Goal: Task Accomplishment & Management: Use online tool/utility

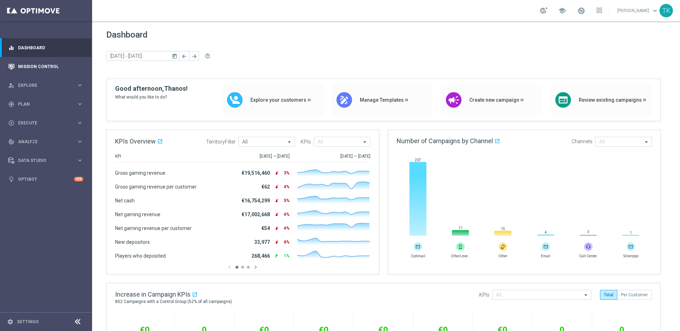
click at [15, 69] on div "Mission Control" at bounding box center [45, 66] width 75 height 19
click at [36, 64] on link "Mission Control" at bounding box center [50, 66] width 65 height 19
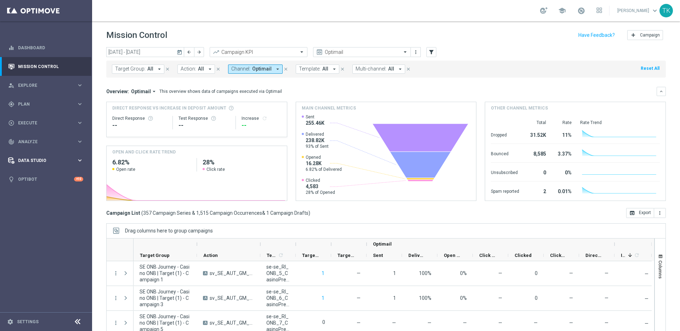
click at [53, 159] on span "Data Studio" at bounding box center [47, 160] width 58 height 4
click at [56, 137] on div "track_changes Analyze keyboard_arrow_right" at bounding box center [45, 141] width 91 height 19
click at [39, 220] on link "Deliverability Metrics" at bounding box center [45, 220] width 55 height 6
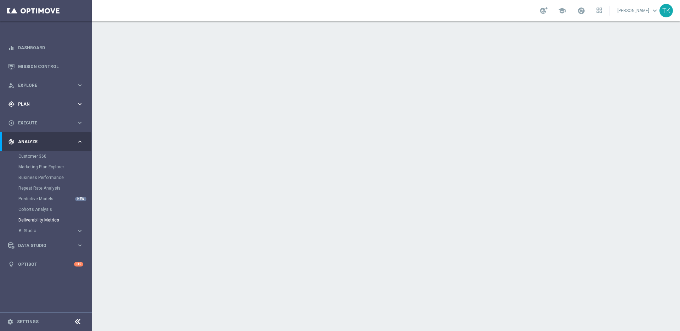
click at [80, 103] on icon "keyboard_arrow_right" at bounding box center [80, 104] width 7 height 7
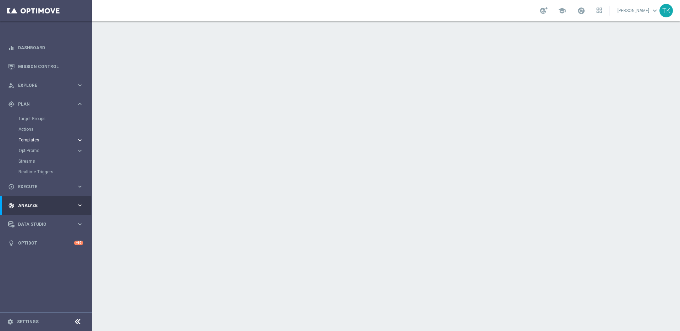
click at [80, 139] on icon "keyboard_arrow_right" at bounding box center [80, 140] width 7 height 7
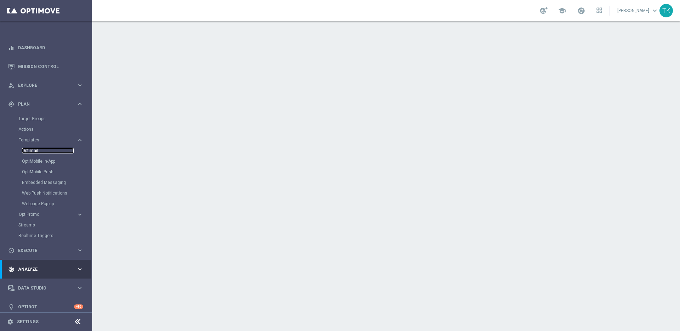
click at [28, 150] on link "Optimail" at bounding box center [48, 151] width 52 height 6
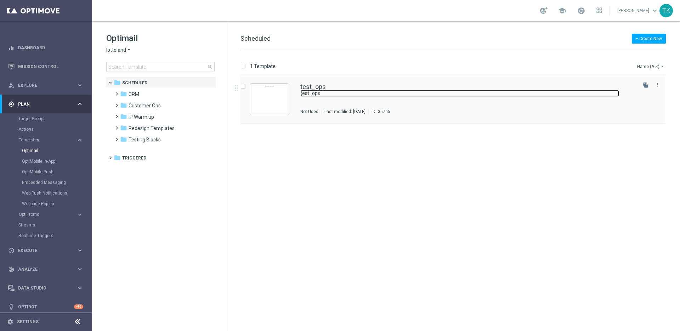
click at [312, 90] on link "test_ops" at bounding box center [459, 93] width 319 height 7
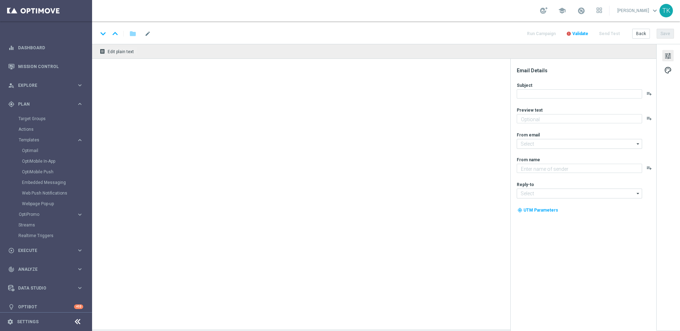
type textarea "Lottoland"
type input "[EMAIL_ADDRESS][DOMAIN_NAME]"
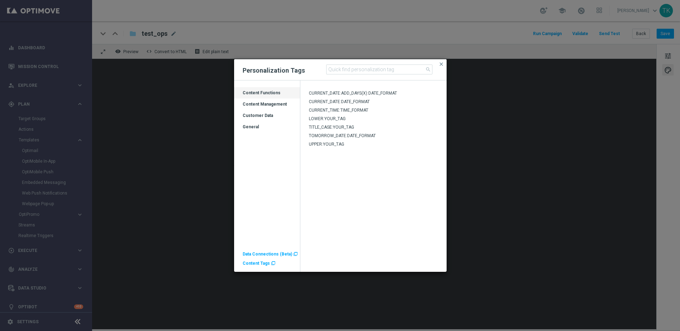
click at [257, 264] on span "Content Tags" at bounding box center [256, 263] width 27 height 5
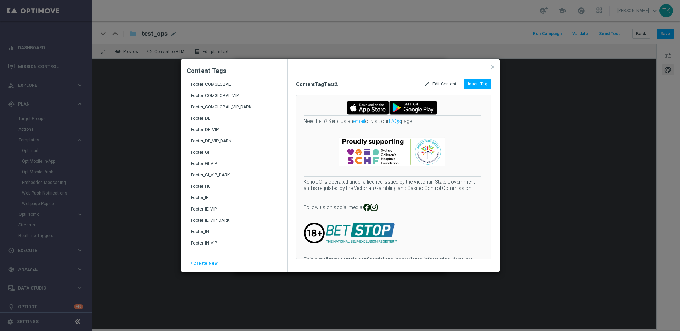
scroll to position [171, 0]
click at [220, 189] on div "Footer_IE" at bounding box center [235, 192] width 88 height 11
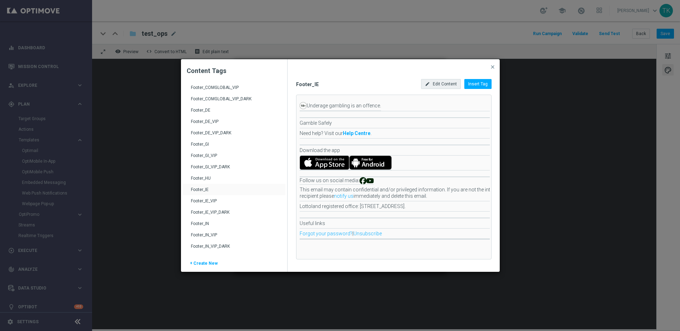
click at [444, 83] on span "Edit Content" at bounding box center [445, 84] width 24 height 5
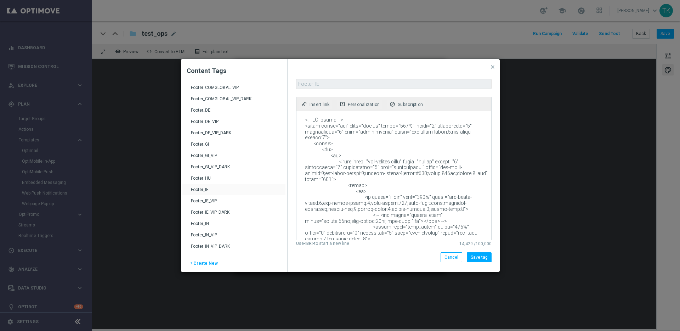
click at [365, 145] on textarea at bounding box center [394, 175] width 194 height 129
click at [370, 168] on textarea at bounding box center [394, 175] width 194 height 129
click at [368, 144] on textarea at bounding box center [394, 175] width 194 height 129
paste textarea "30b2e;direction:ltr;font-family:Arial,'Helvetica Neue',Helvetica,sans-serif;fon…"
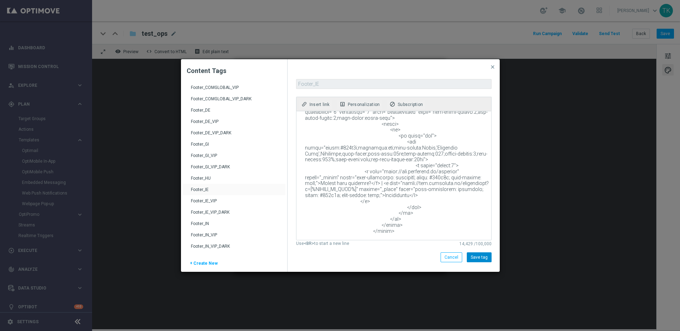
type textarea "<!-- LO Ipsumd --> <sitam conse="adi" elits="doeius" tempo="026%" incidi="6" ut…"
click at [479, 257] on button "Save tag" at bounding box center [479, 257] width 25 height 10
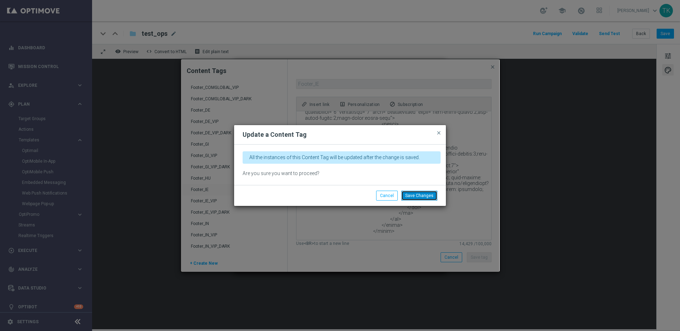
click at [421, 198] on button "Save Changes" at bounding box center [419, 196] width 36 height 10
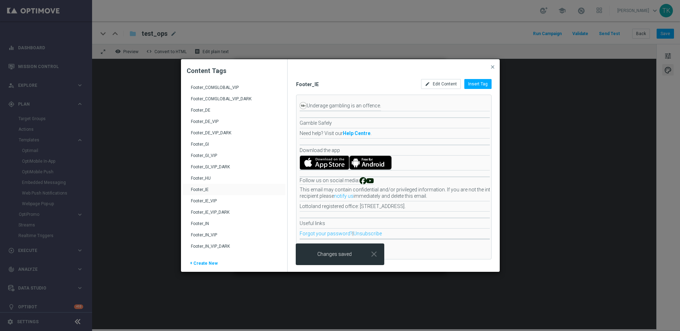
click at [210, 202] on div "Footer_IE_VIP" at bounding box center [235, 203] width 88 height 11
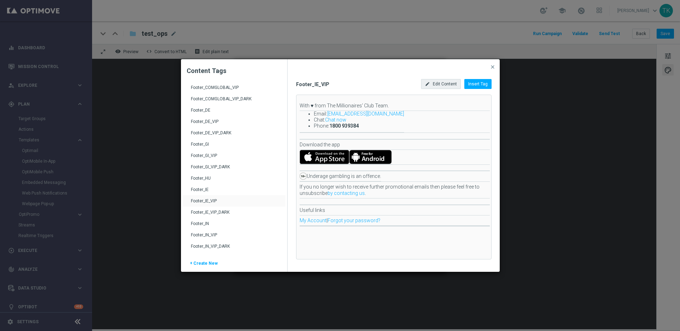
click at [443, 84] on span "Edit Content" at bounding box center [445, 84] width 24 height 5
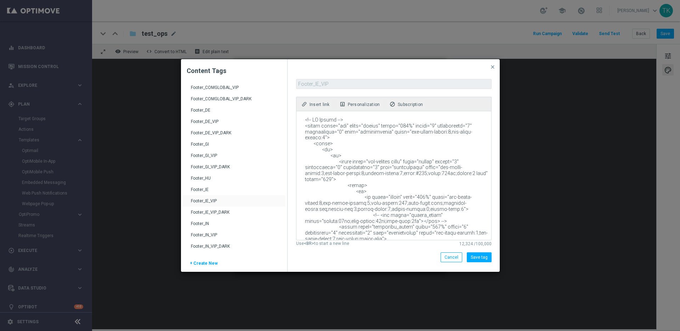
click at [373, 148] on textarea at bounding box center [394, 175] width 194 height 129
click at [375, 139] on textarea at bounding box center [394, 175] width 194 height 129
click at [354, 139] on textarea at bounding box center [394, 175] width 194 height 129
paste textarea "LOR IP Dolors --> <ametc adipi="eli" seddo="eiusmo" tempo="862%" incidi="6" utl…"
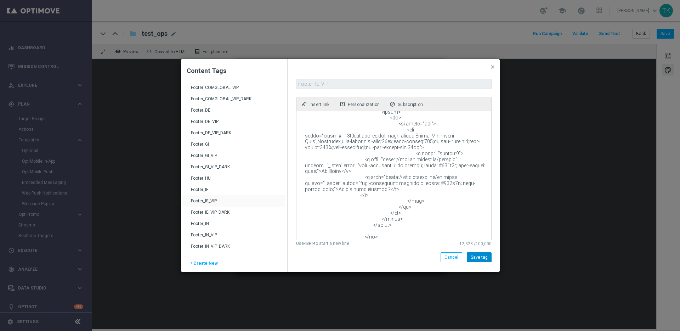
type textarea "<!-- LOR IP Dolors --> <ametc adipi="eli" seddo="eiusmo" tempo="187%" incidi="1…"
click at [482, 258] on button "Save tag" at bounding box center [479, 257] width 25 height 10
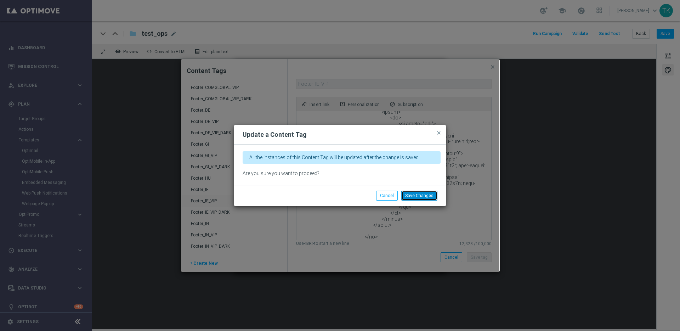
click at [420, 195] on button "Save Changes" at bounding box center [419, 196] width 36 height 10
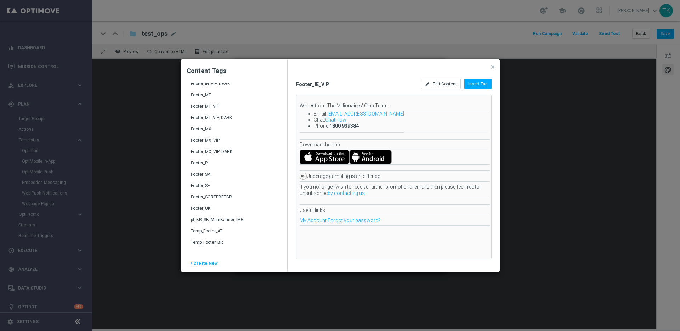
scroll to position [336, 0]
click at [226, 173] on div "Footer_SA" at bounding box center [235, 175] width 88 height 11
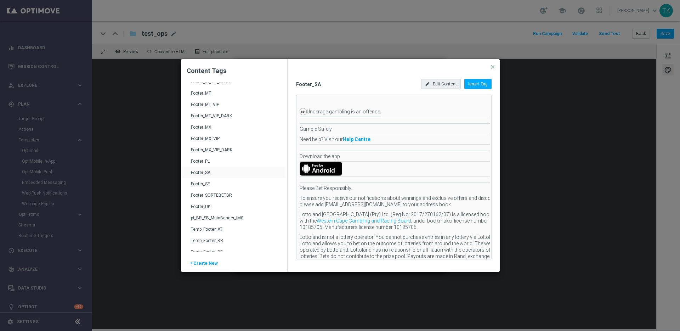
click at [441, 85] on span "Edit Content" at bounding box center [445, 84] width 24 height 5
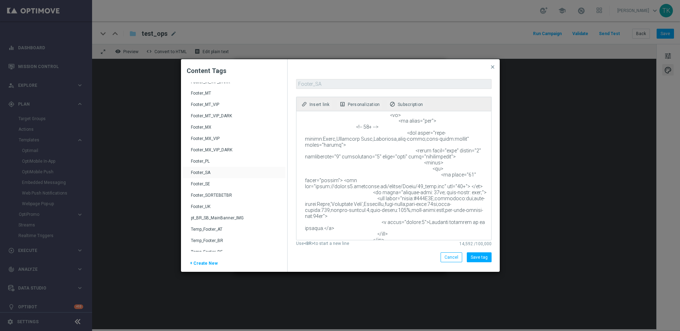
scroll to position [142, 0]
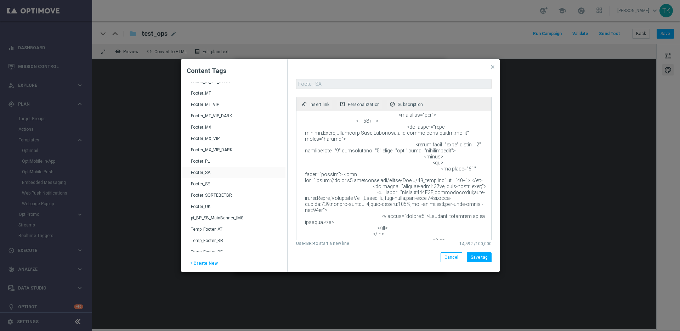
click at [232, 207] on div "Footer_UK" at bounding box center [235, 209] width 88 height 11
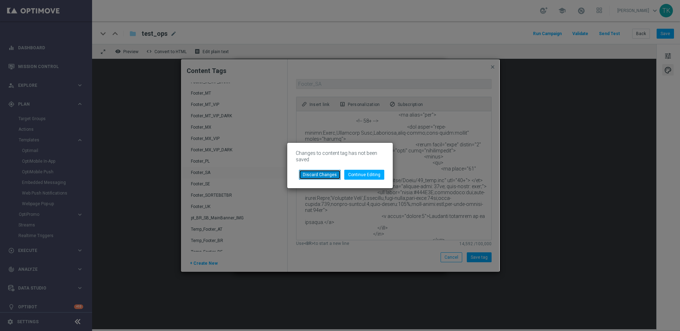
click at [319, 175] on button "Discard Changes" at bounding box center [320, 175] width 42 height 10
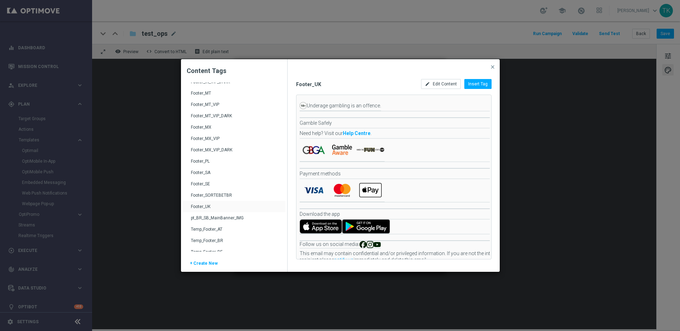
click at [225, 205] on div "ContentTagTest2 FavoriteLotteryBrand_BR Footer_AT Footer_AT_VIP Footer_AT_VIP_D…" at bounding box center [217, 53] width 71 height 612
click at [445, 82] on span "Edit Content" at bounding box center [445, 84] width 24 height 5
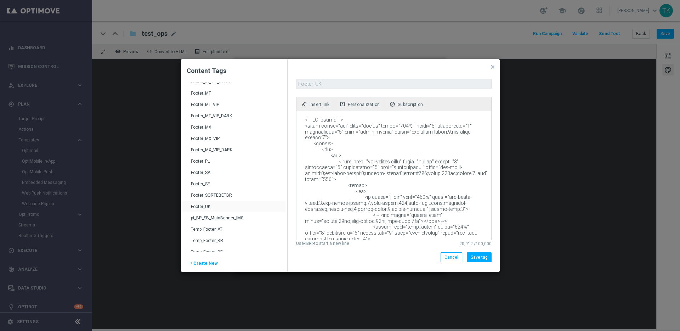
click at [358, 146] on textarea at bounding box center [394, 175] width 194 height 129
click at [375, 144] on textarea at bounding box center [394, 175] width 194 height 129
paste textarea "30b2e;direction:ltr;font-family:Arial,'Helvetica Neue',Helvetica,sans-serif;fon…"
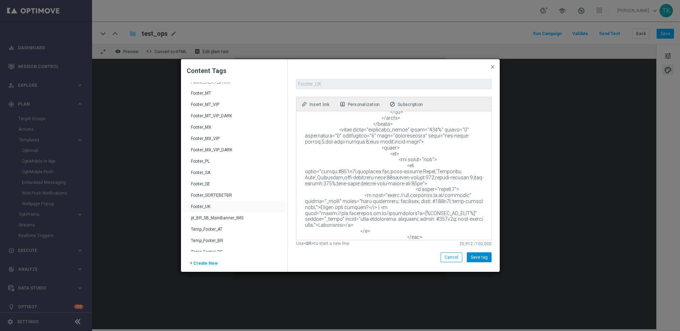
type textarea "<!-- LO Ipsumd --> <sitam conse="adi" elits="doeius" tempo="442%" incidi="1" ut…"
click at [480, 258] on button "Save tag" at bounding box center [479, 257] width 25 height 10
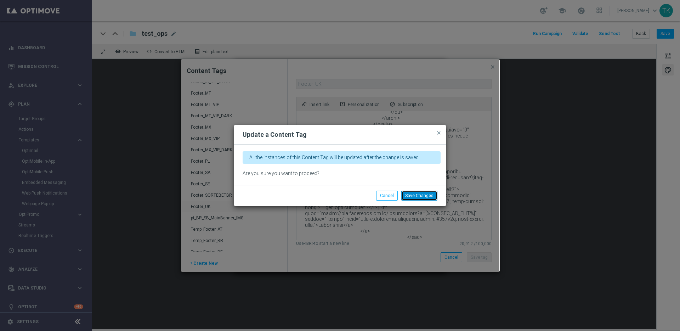
click at [424, 195] on button "Save Changes" at bounding box center [419, 196] width 36 height 10
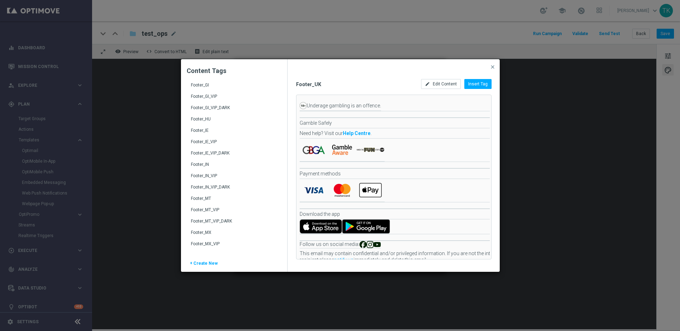
scroll to position [189, 0]
click at [493, 67] on span "close" at bounding box center [493, 67] width 6 height 6
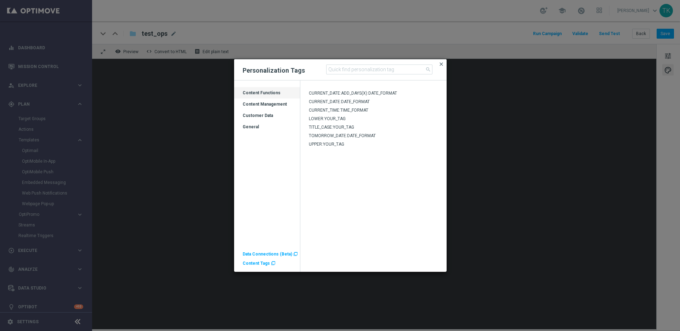
click at [442, 64] on span "close" at bounding box center [442, 64] width 6 height 6
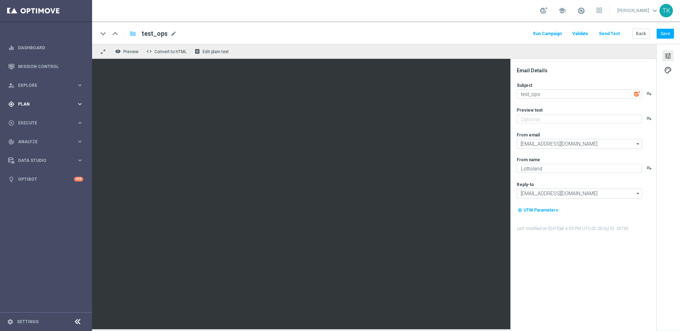
click at [82, 104] on icon "keyboard_arrow_right" at bounding box center [80, 104] width 7 height 7
click at [61, 138] on span "Templates" at bounding box center [44, 140] width 51 height 4
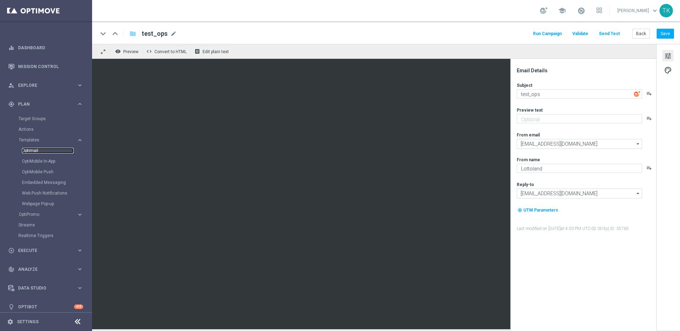
click at [28, 148] on link "Optimail" at bounding box center [48, 151] width 52 height 6
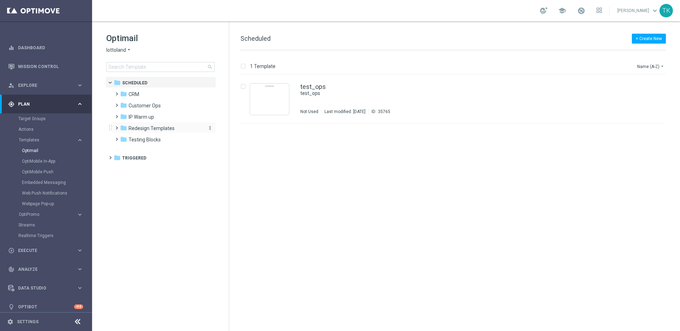
click at [165, 128] on span "Redesign Templates" at bounding box center [152, 128] width 46 height 6
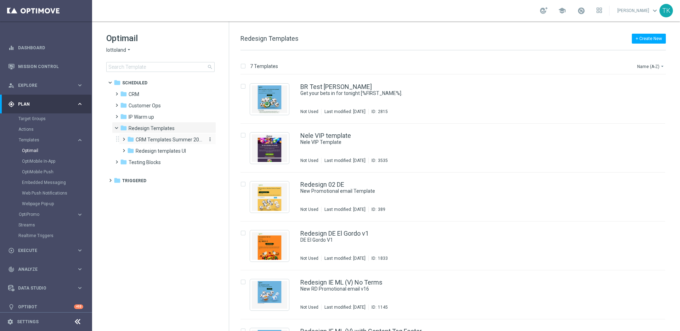
click at [168, 140] on span "CRM Templates Summer 2025" at bounding box center [169, 139] width 67 height 6
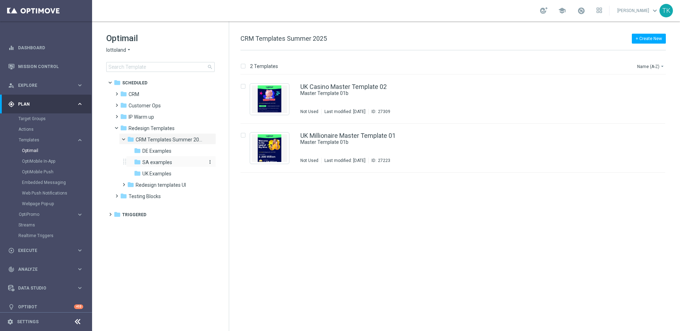
click at [172, 161] on div "folder SA examples" at bounding box center [169, 162] width 70 height 8
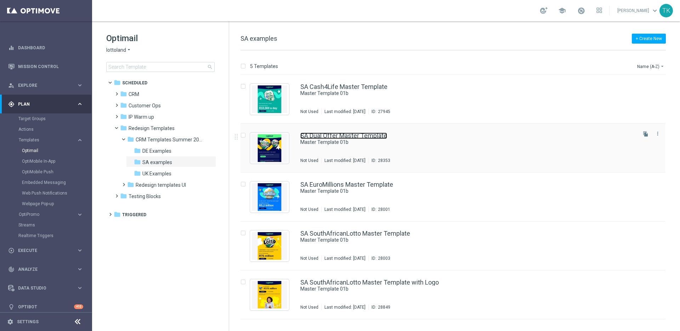
click at [342, 138] on link "SA Dual Offer Master Template" at bounding box center [343, 136] width 87 height 6
